Goal: Task Accomplishment & Management: Manage account settings

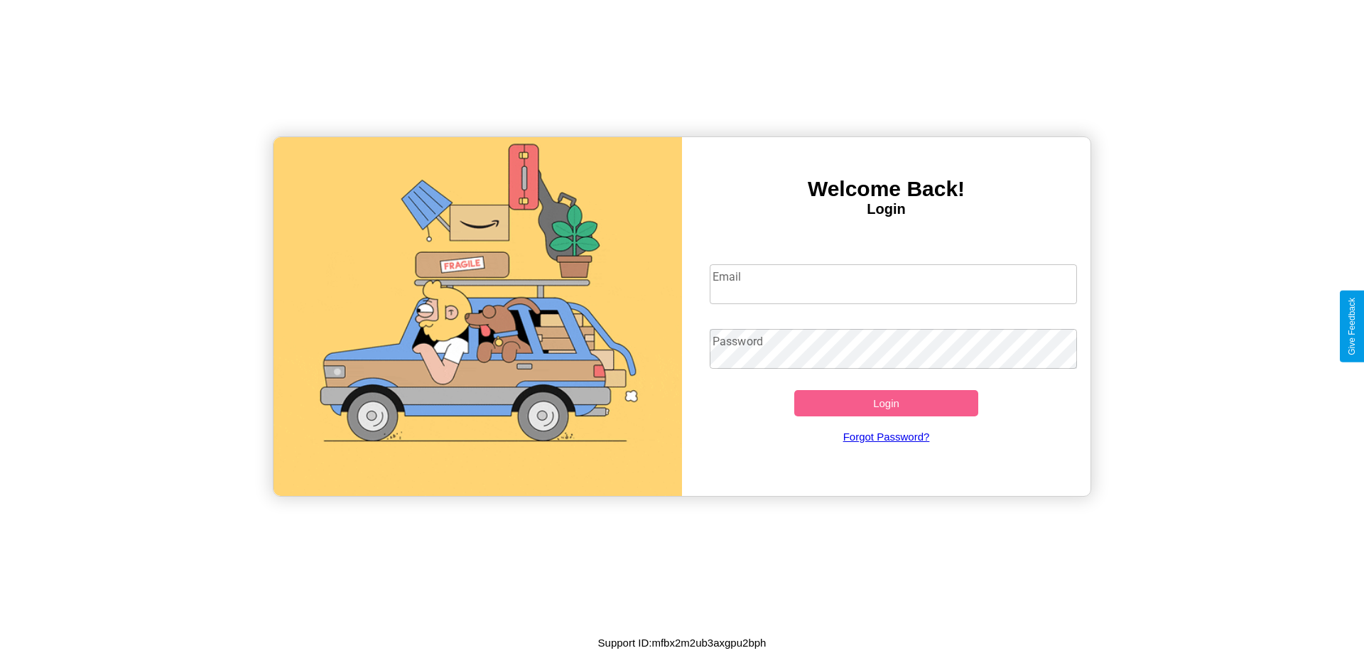
click at [893, 283] on input "Email" at bounding box center [894, 284] width 368 height 40
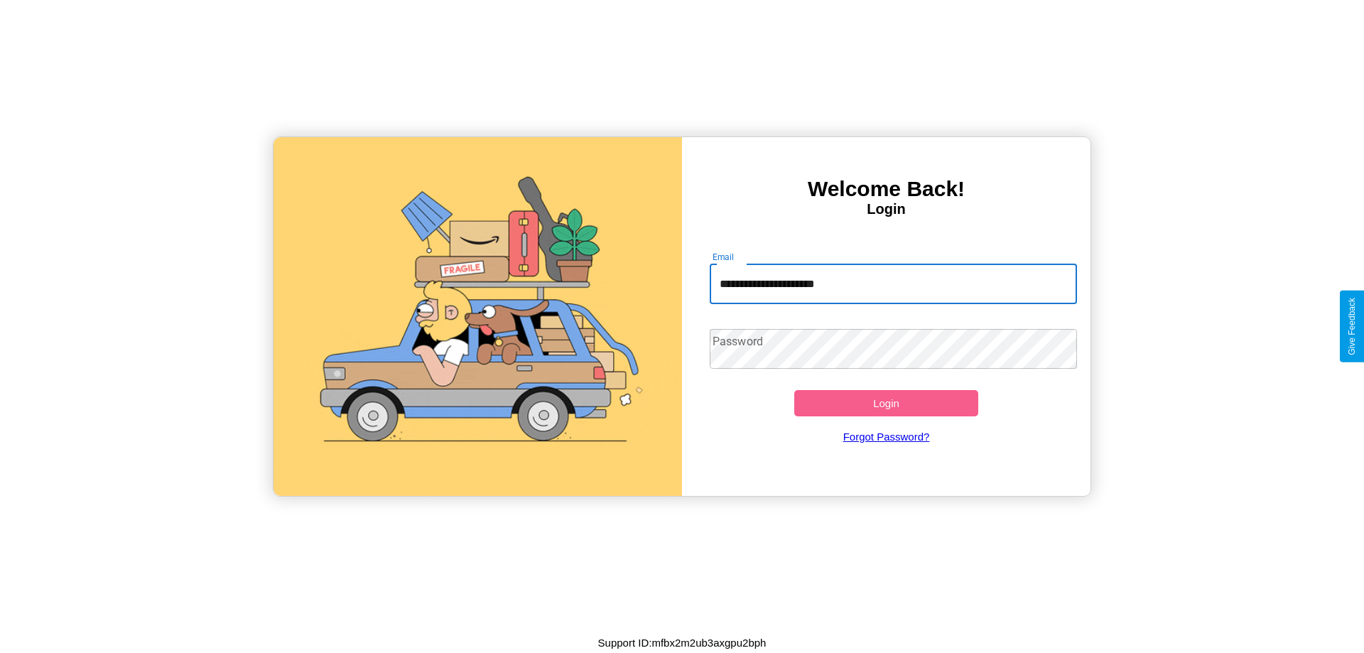
type input "**********"
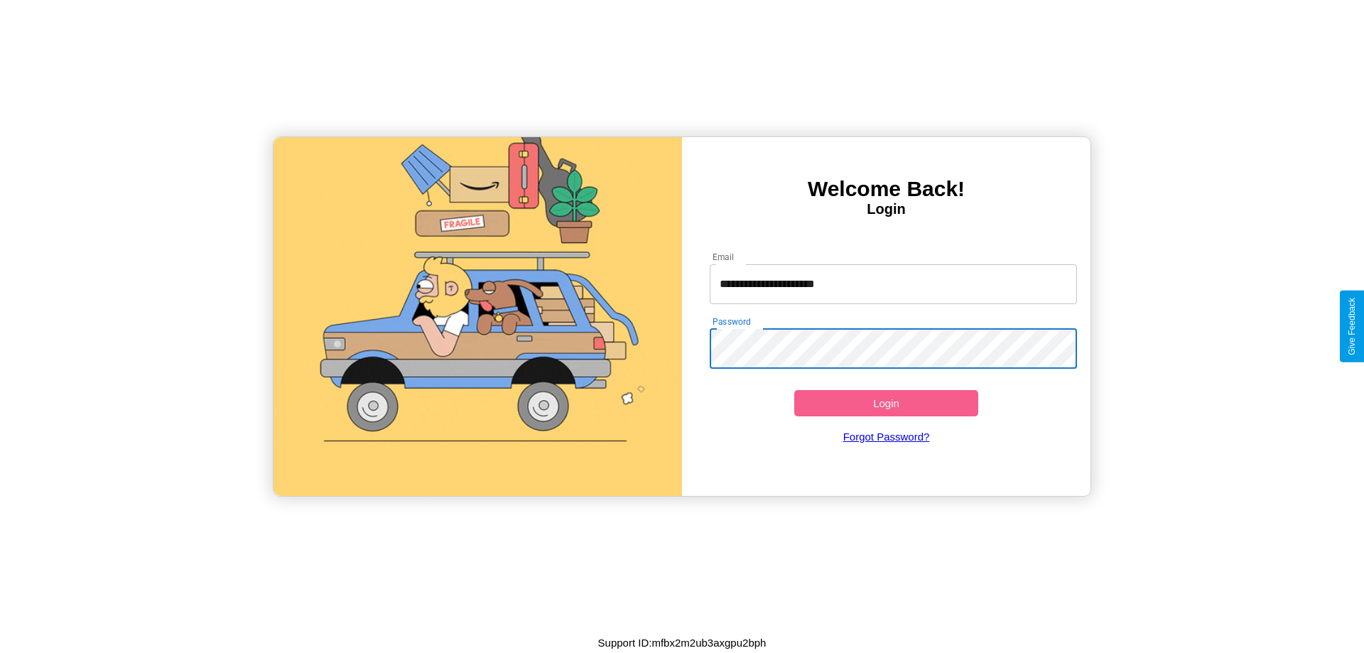
click at [886, 403] on button "Login" at bounding box center [886, 403] width 184 height 26
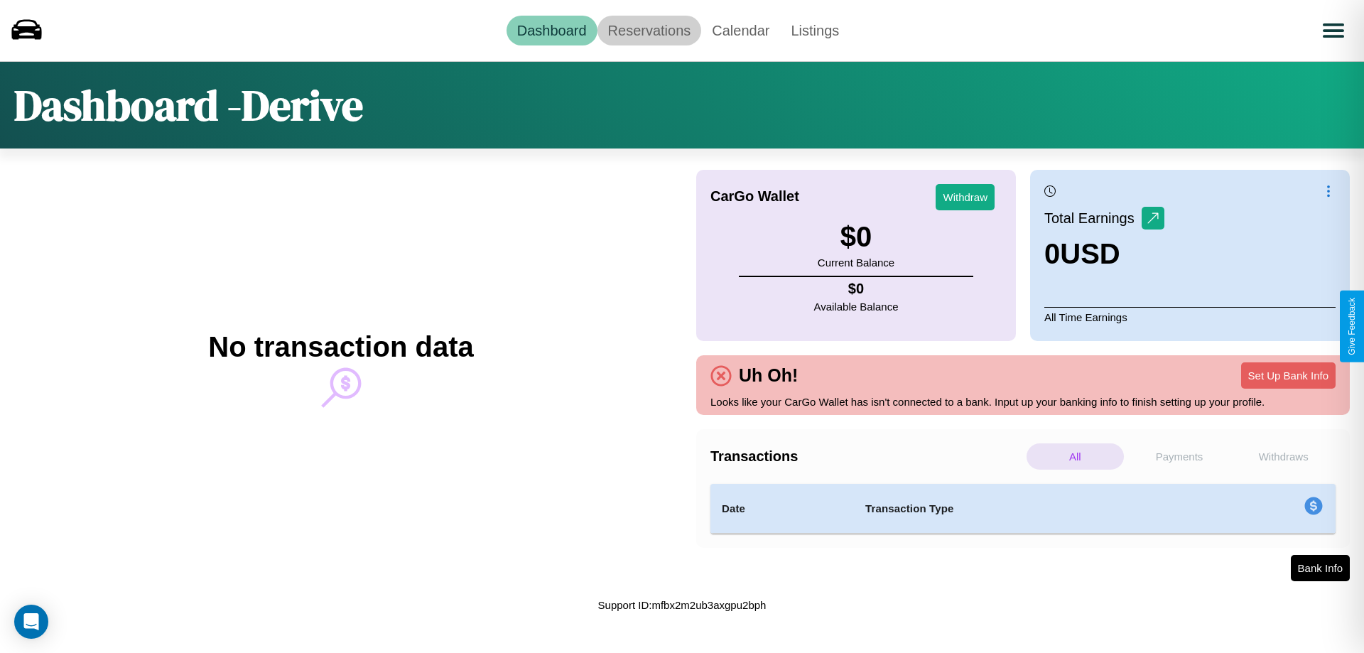
click at [649, 30] on link "Reservations" at bounding box center [650, 31] width 104 height 30
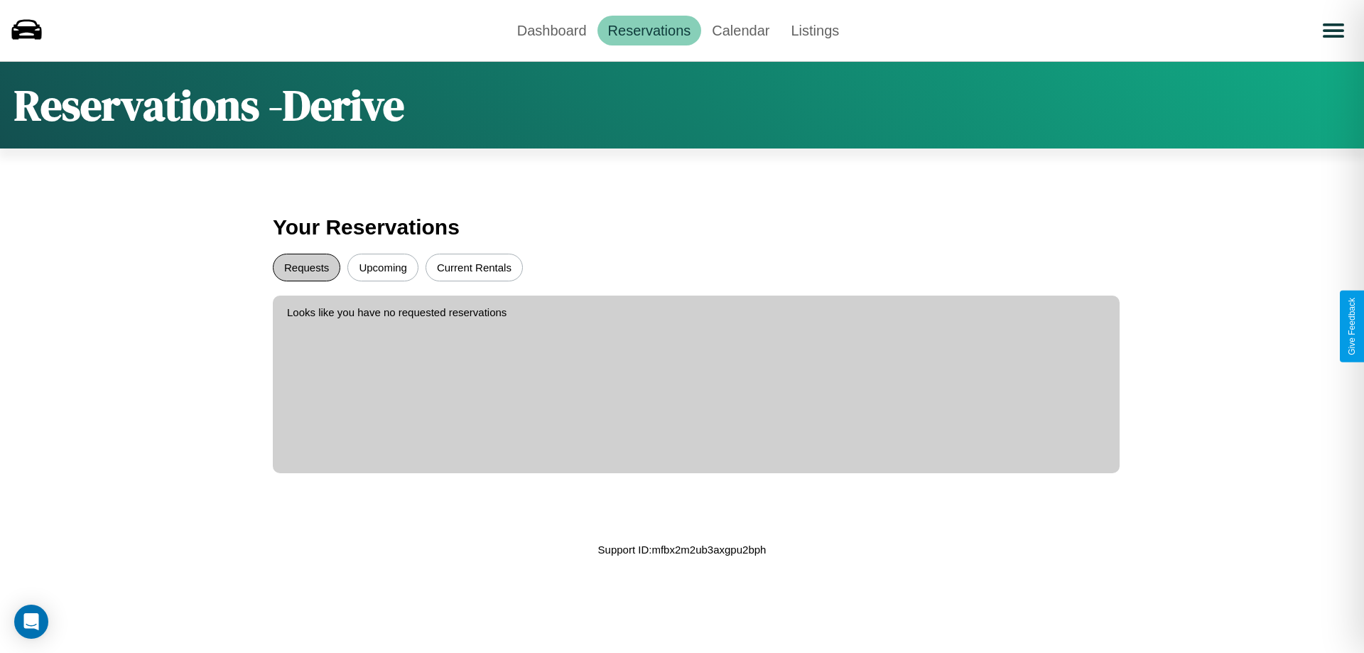
click at [306, 267] on button "Requests" at bounding box center [306, 268] width 67 height 28
click at [474, 267] on button "Current Rentals" at bounding box center [474, 268] width 97 height 28
